Goal: Find contact information: Find contact information

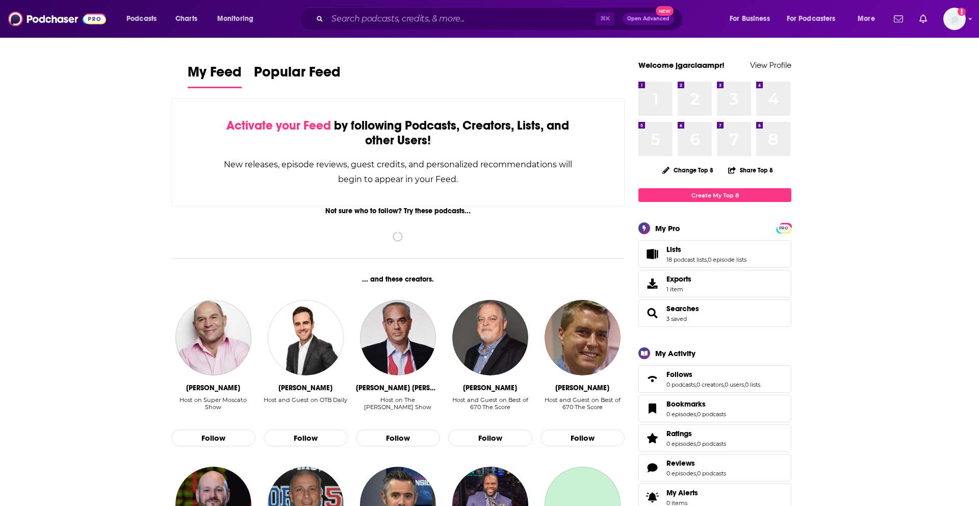
click at [448, 7] on div "⌘ K Open Advanced New" at bounding box center [491, 18] width 384 height 23
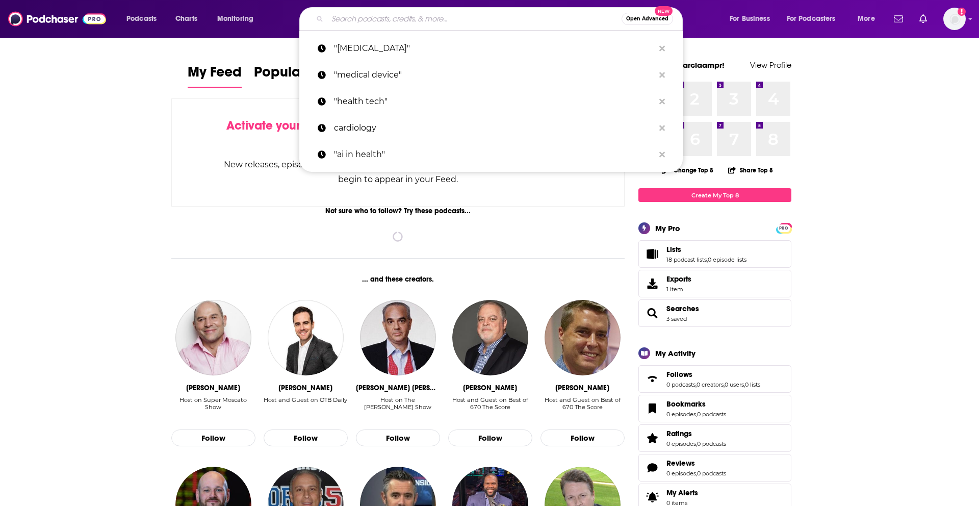
click at [446, 16] on input "Search podcasts, credits, & more..." at bounding box center [474, 19] width 294 height 16
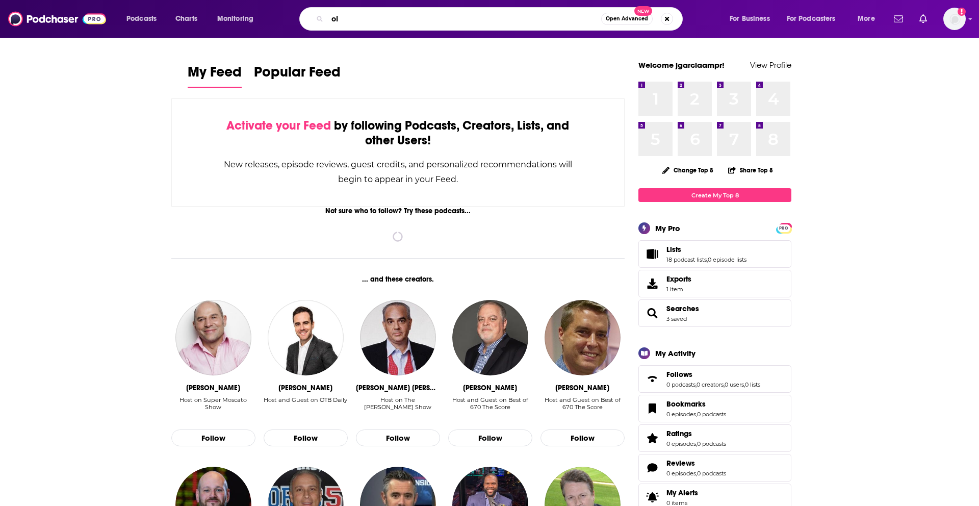
type input "o"
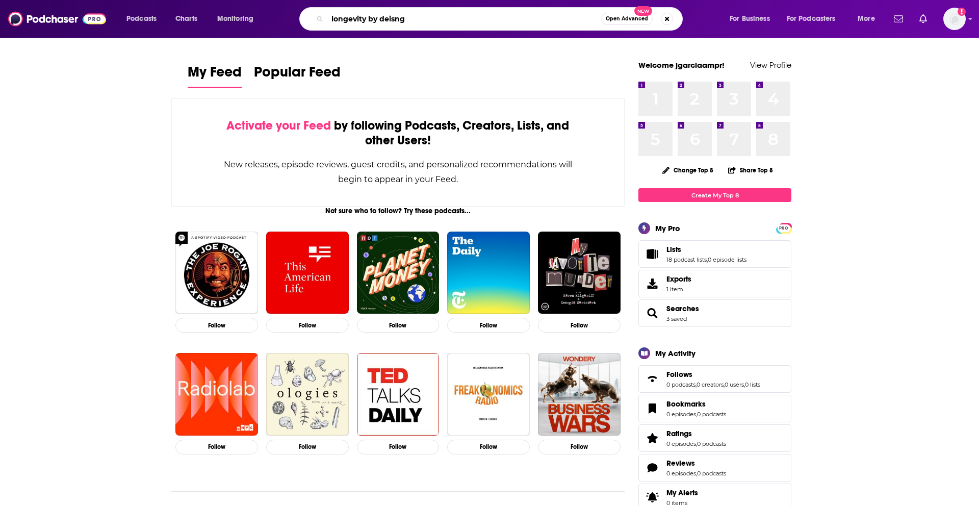
type input "longevity by deisng"
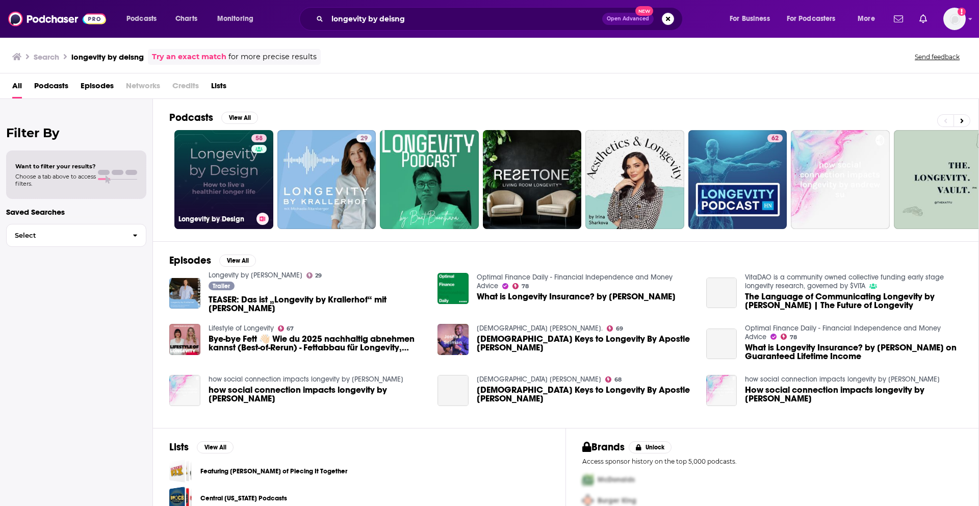
click at [237, 175] on link "58 Longevity by Design" at bounding box center [223, 179] width 99 height 99
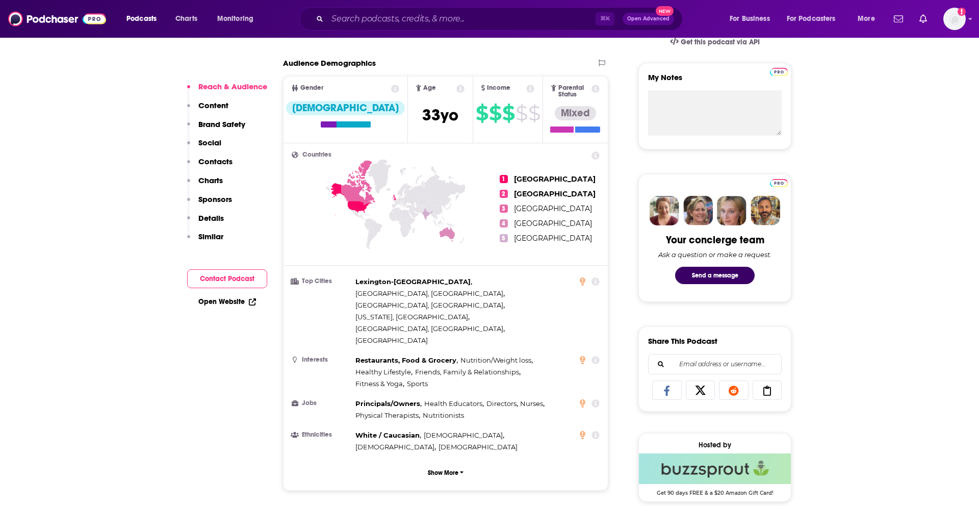
scroll to position [374, 0]
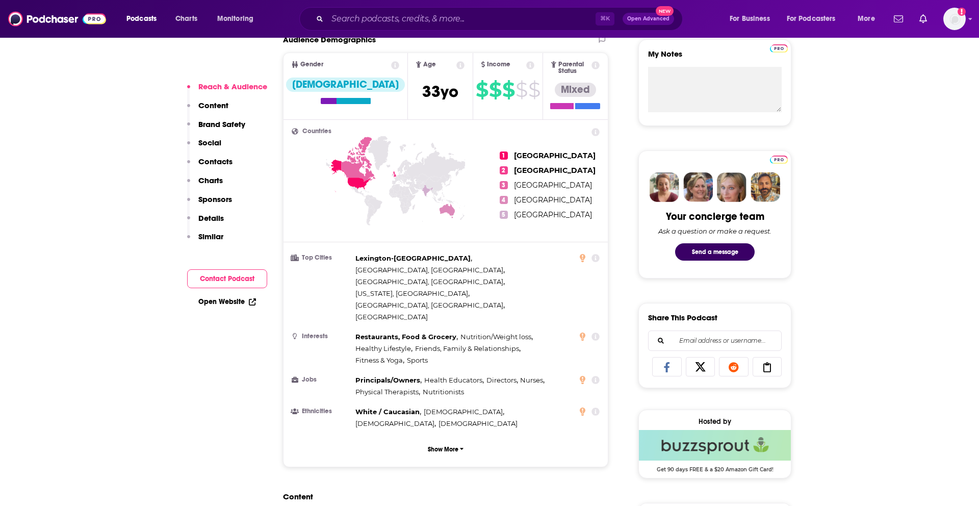
click at [232, 159] on div "Reach & Audience Content Brand Safety Social Contacts Charts Sponsors Details S…" at bounding box center [227, 166] width 80 height 169
click at [223, 159] on p "Contacts" at bounding box center [215, 162] width 34 height 10
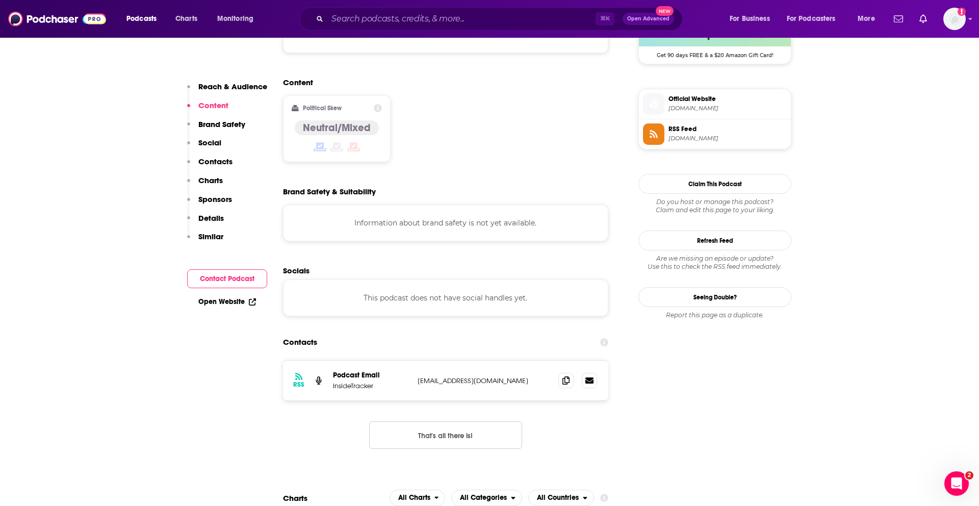
scroll to position [813, 0]
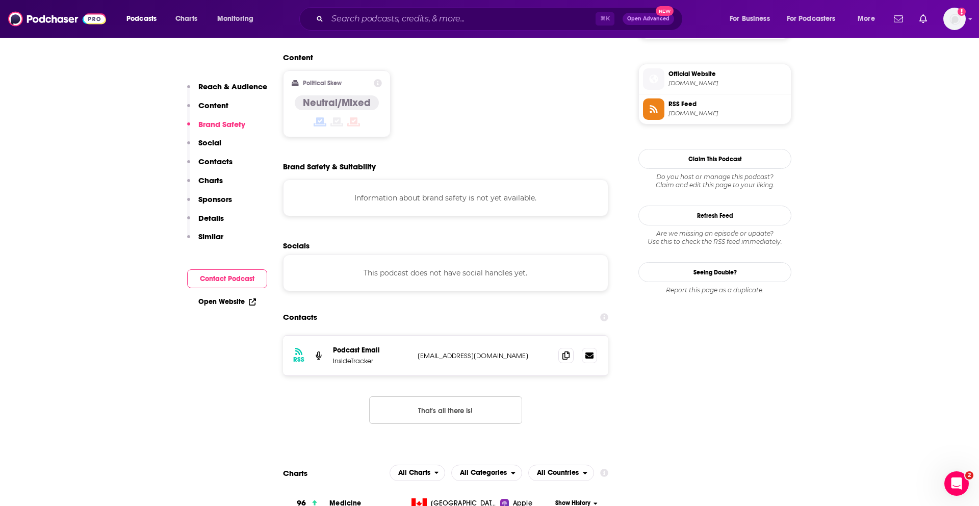
click at [602, 314] on icon at bounding box center [604, 318] width 8 height 8
click at [601, 314] on icon at bounding box center [604, 318] width 8 height 8
